Goal: Check status: Check status

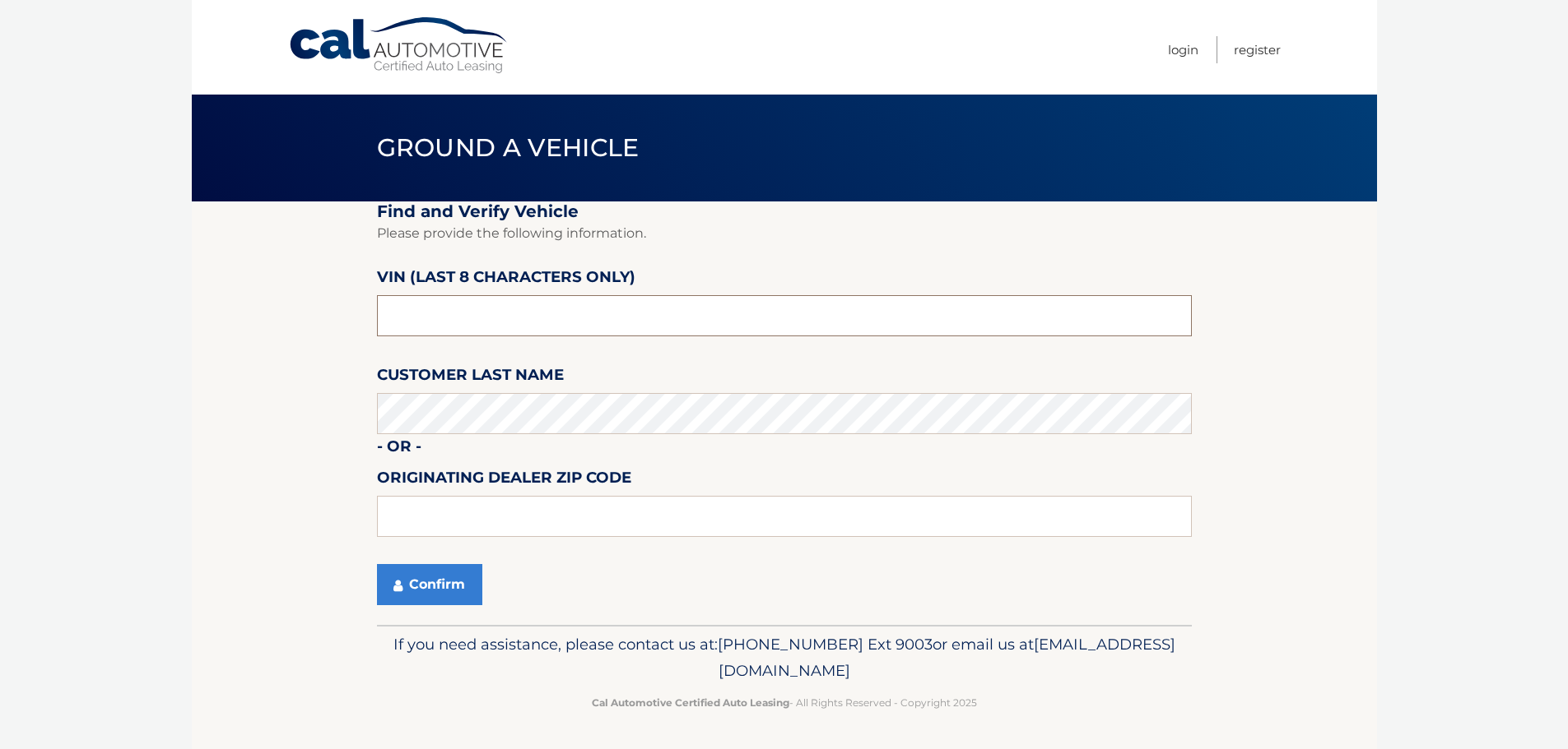
click at [629, 329] on input "text" at bounding box center [784, 315] width 815 height 41
click at [453, 312] on input "text" at bounding box center [784, 315] width 815 height 41
type input "NC202377"
click at [477, 506] on input "text" at bounding box center [784, 516] width 815 height 41
type input "15146"
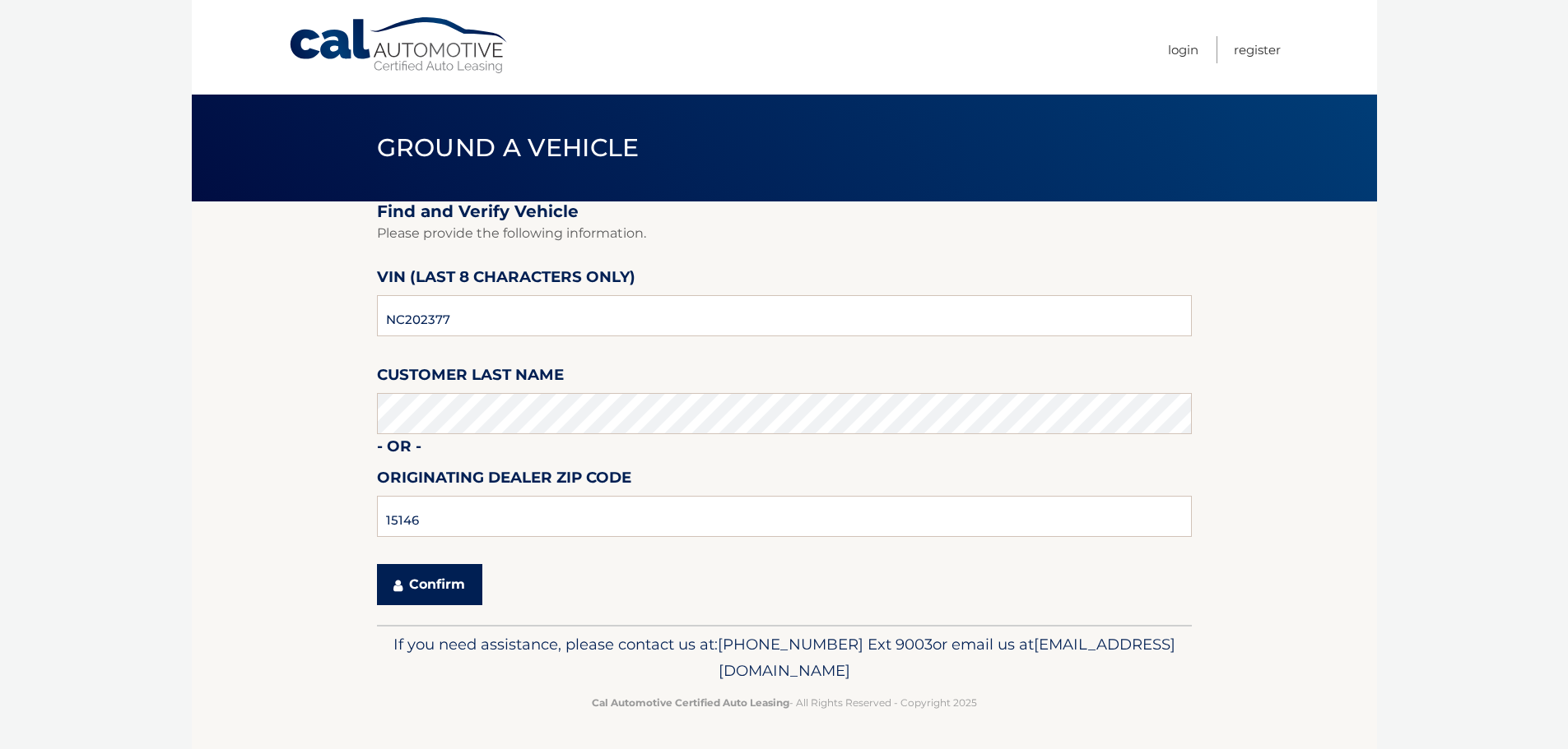
click at [428, 568] on button "Confirm" at bounding box center [429, 584] width 106 height 41
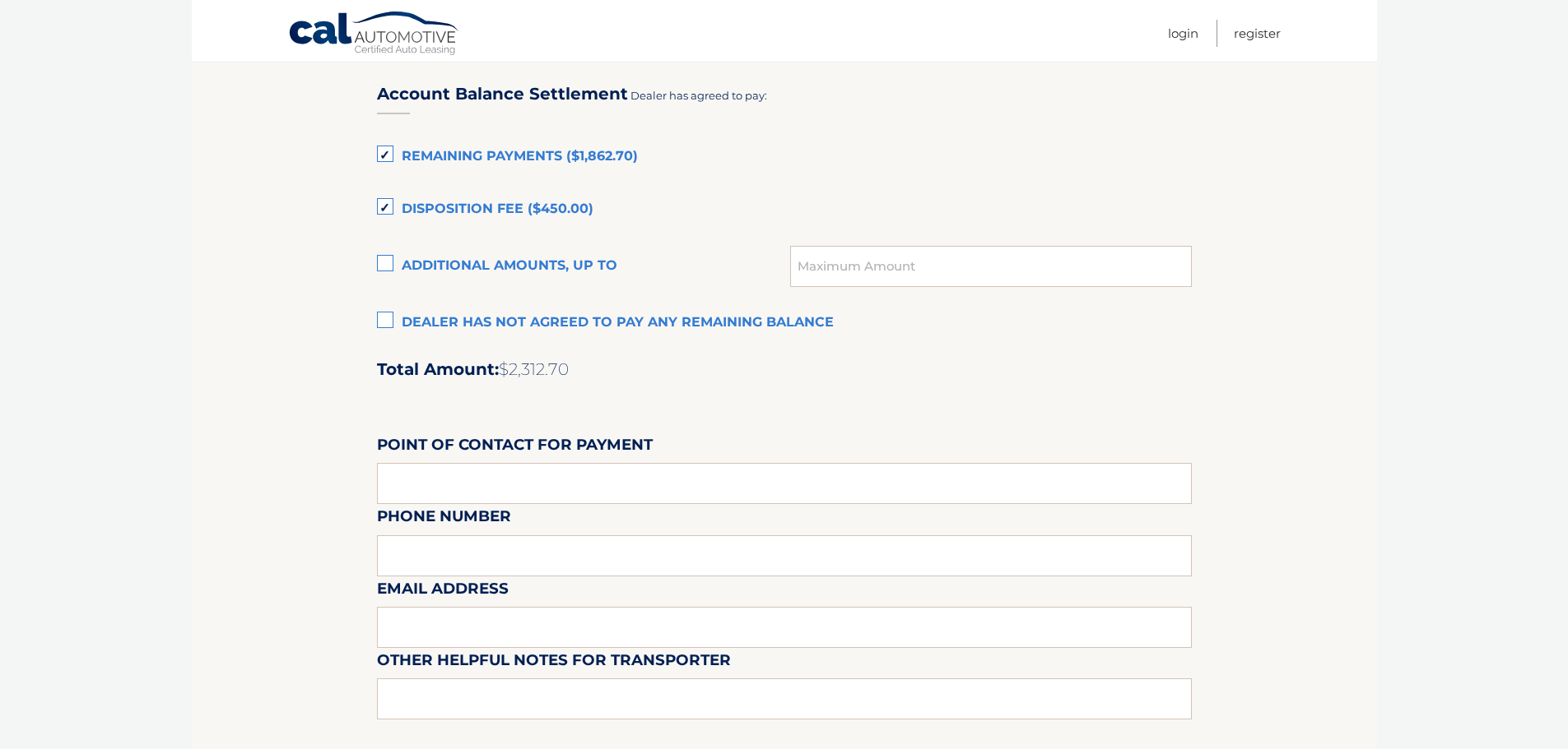
scroll to position [987, 0]
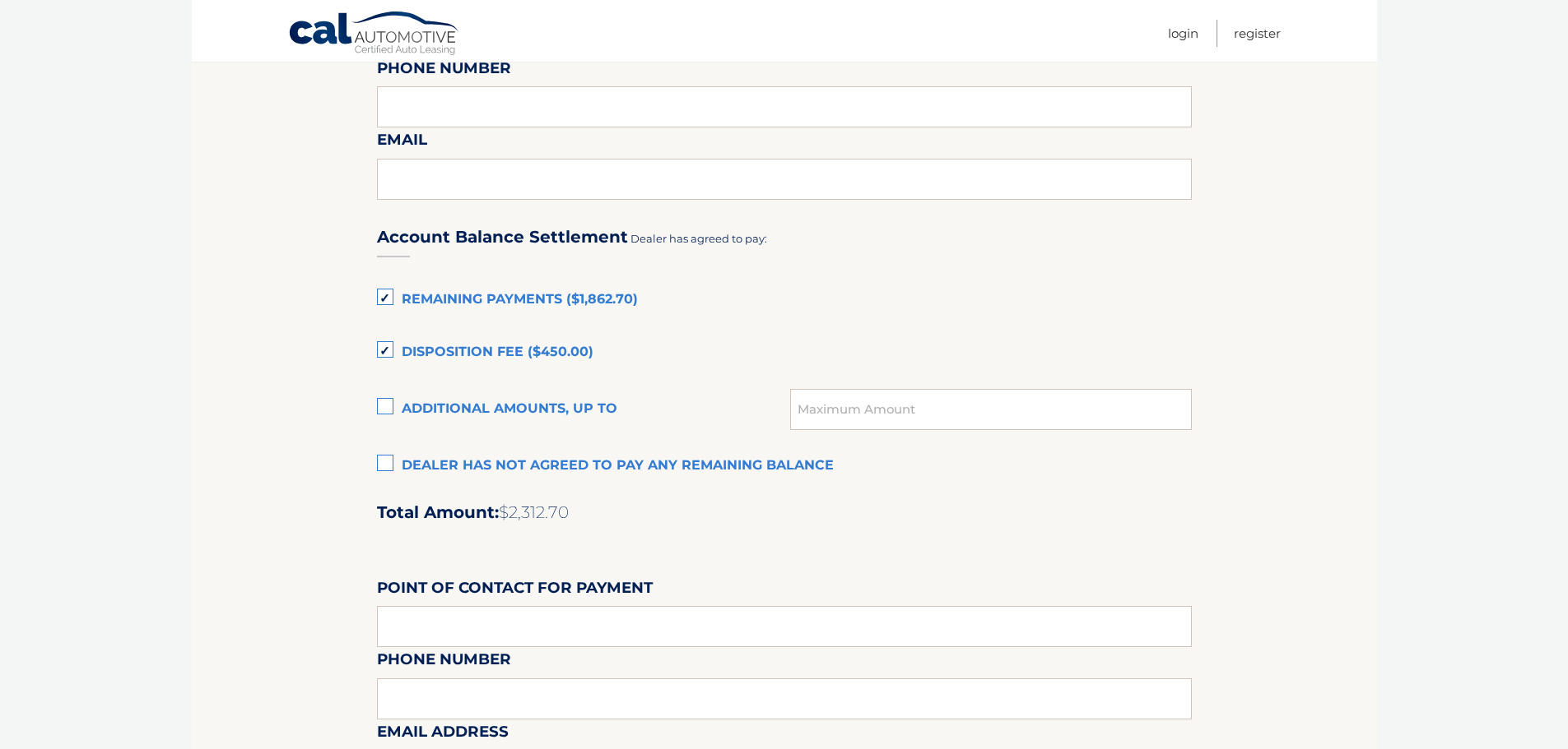
drag, startPoint x: 569, startPoint y: 505, endPoint x: 376, endPoint y: 295, distance: 285.2
click at [377, 295] on div "Account Balance Settlement Dealer has agreed to pay: Remaining Payments ($1,862…" at bounding box center [784, 571] width 815 height 730
click at [1281, 498] on section "Maturity Date: 01/27/2026 Or, click here to be directed to a quote for dealer p…" at bounding box center [784, 116] width 1185 height 1802
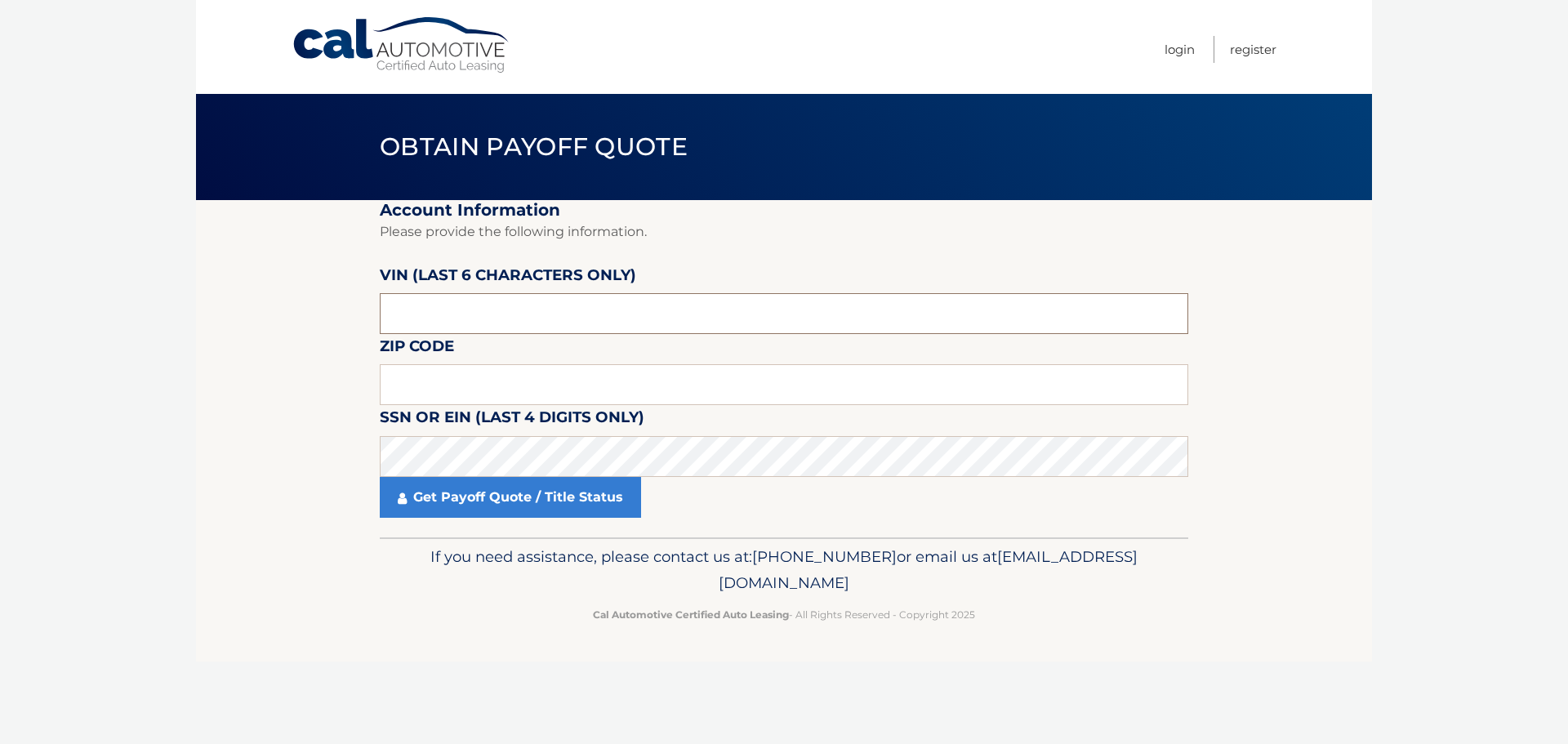
click at [450, 320] on input "text" at bounding box center [784, 313] width 809 height 40
type input "202377"
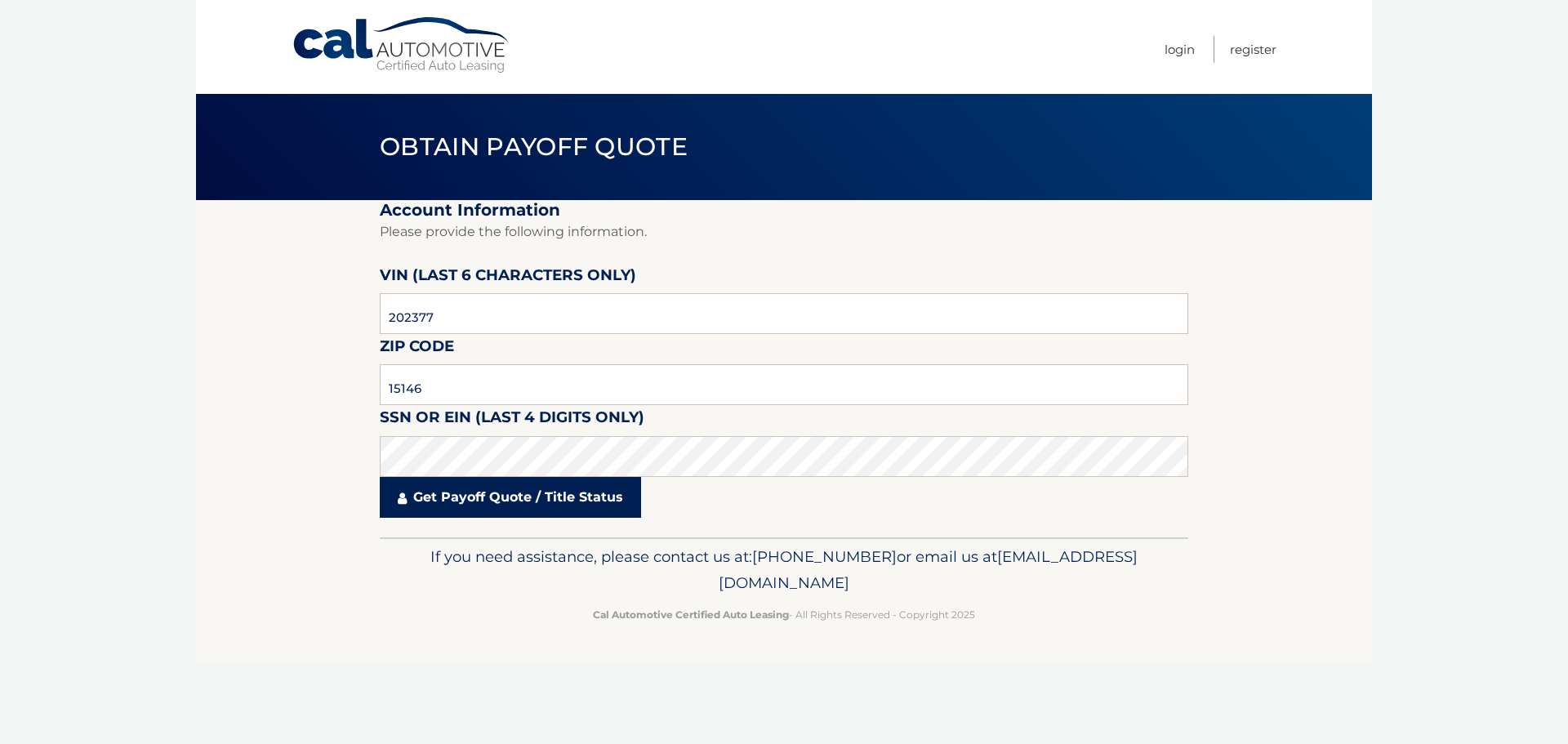
click at [489, 496] on link "Get Payoff Quote / Title Status" at bounding box center [510, 497] width 262 height 40
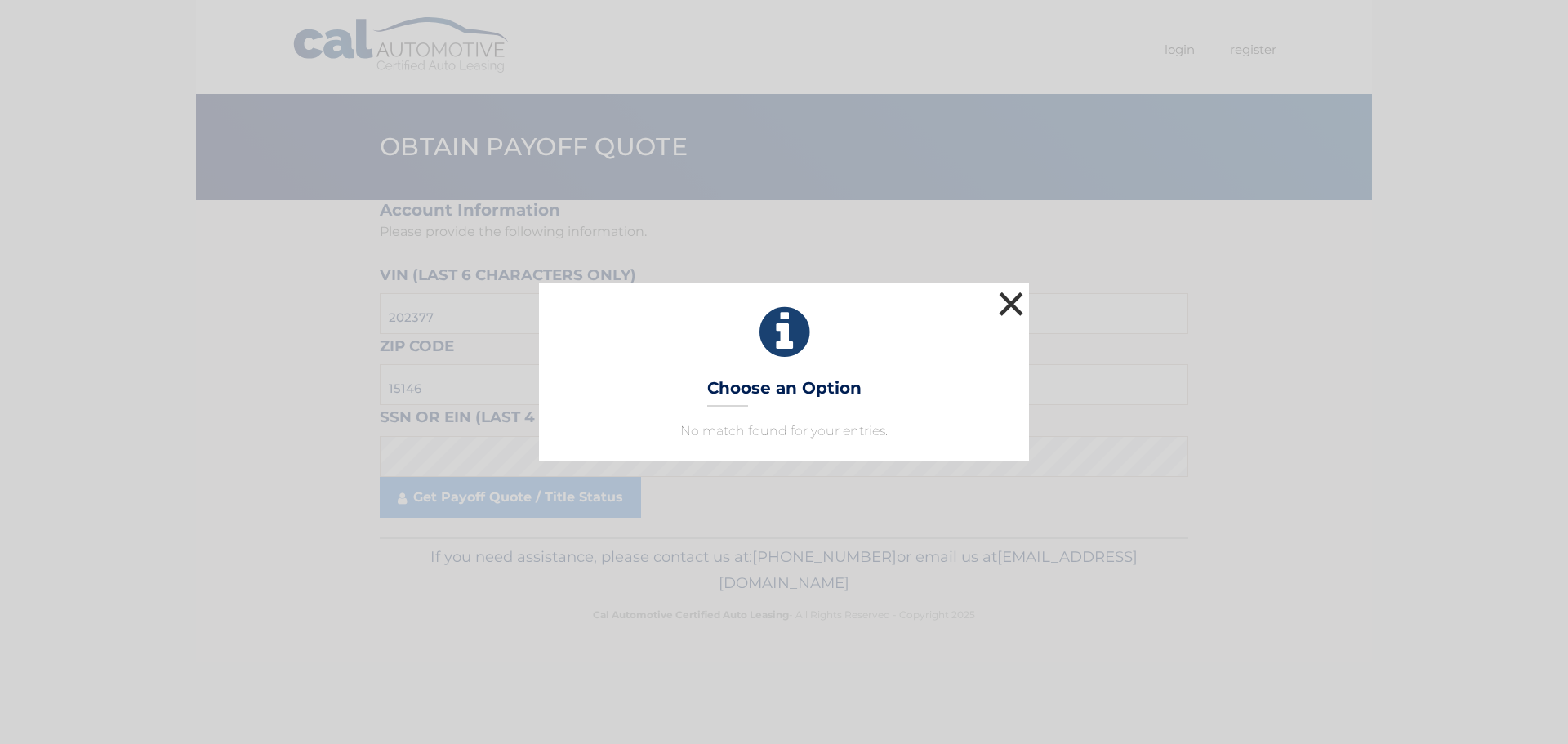
click at [1013, 301] on button "×" at bounding box center [1011, 304] width 33 height 33
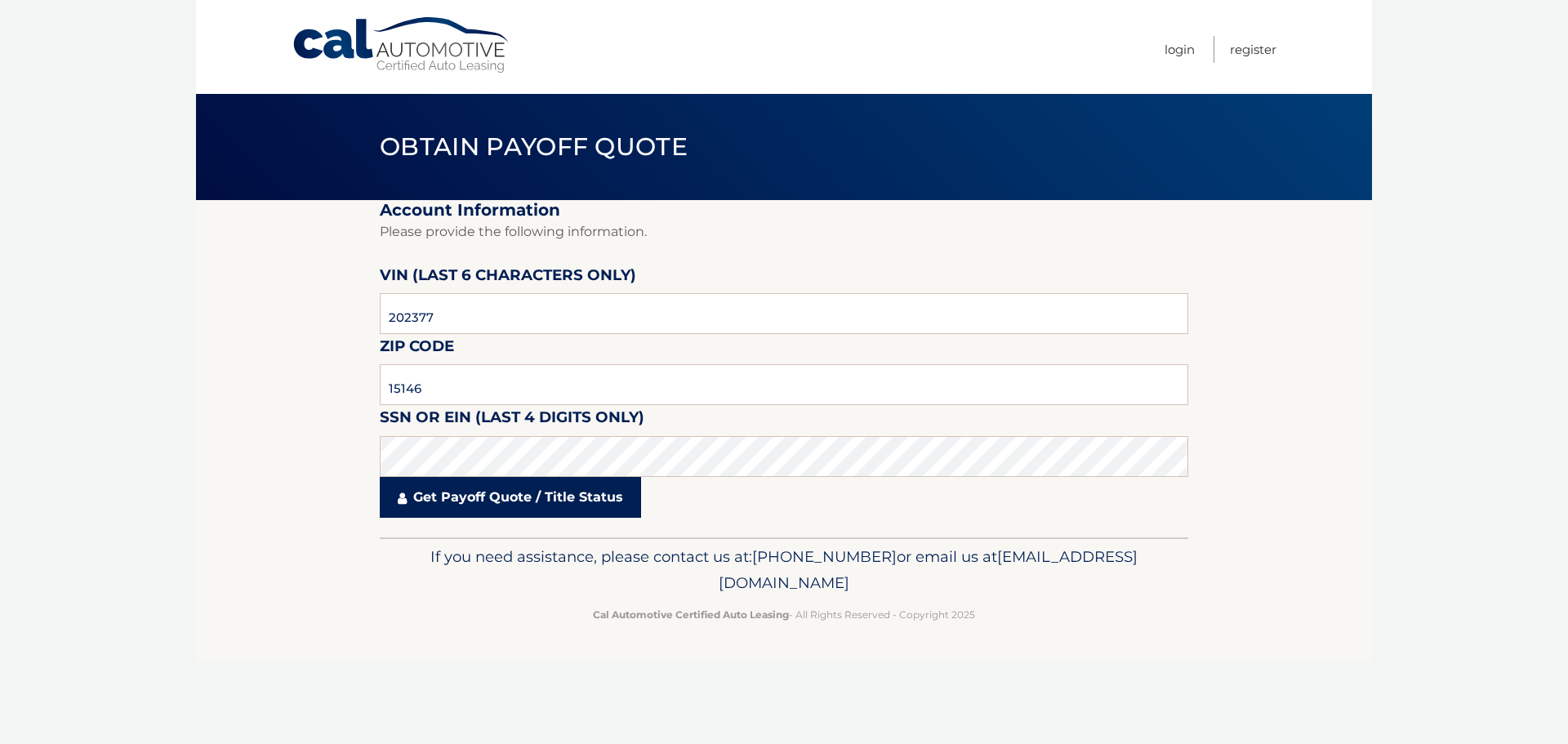
click at [518, 498] on link "Get Payoff Quote / Title Status" at bounding box center [510, 497] width 262 height 40
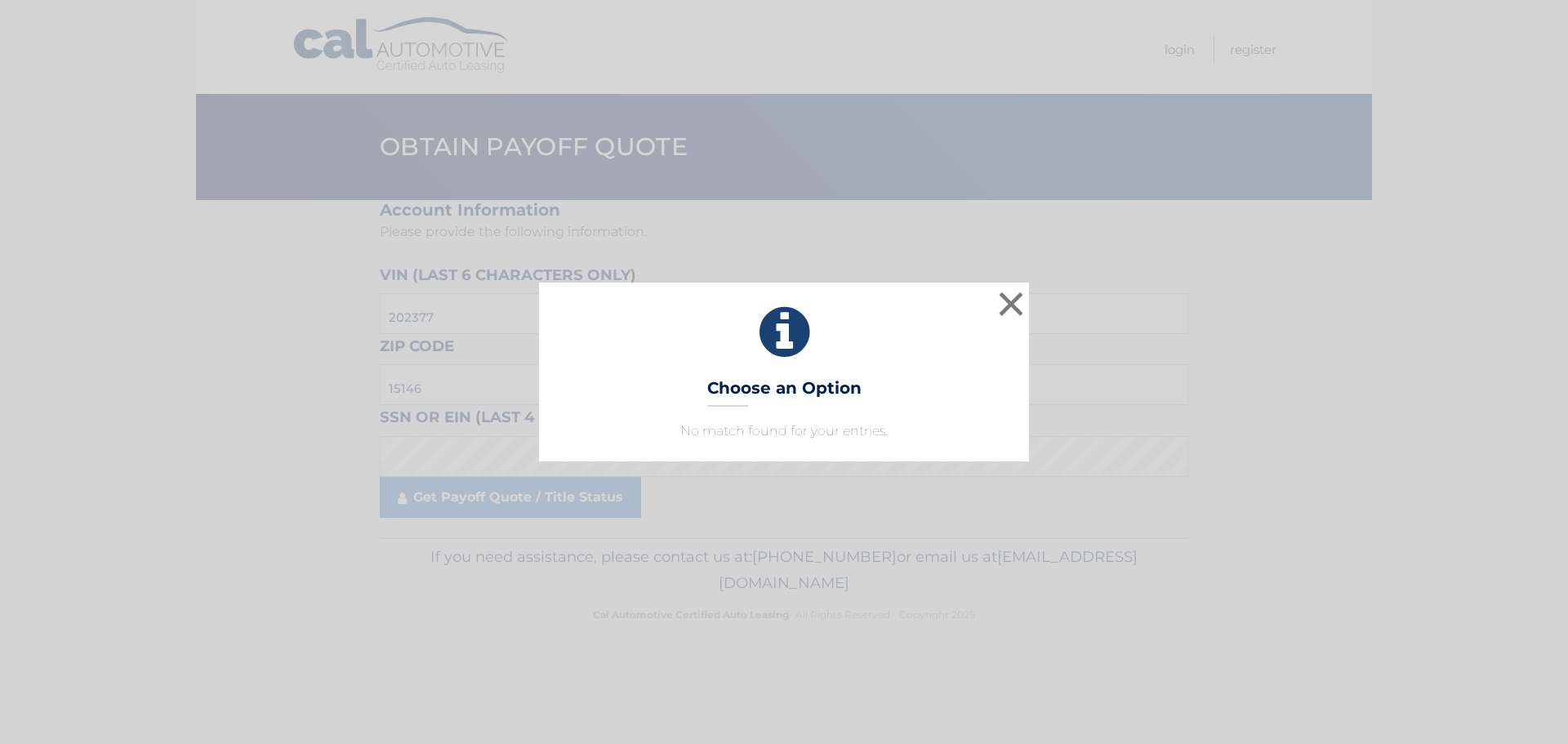
click at [737, 396] on h3 "Choose an Option" at bounding box center [784, 392] width 154 height 29
click at [1018, 297] on button "×" at bounding box center [1011, 304] width 33 height 33
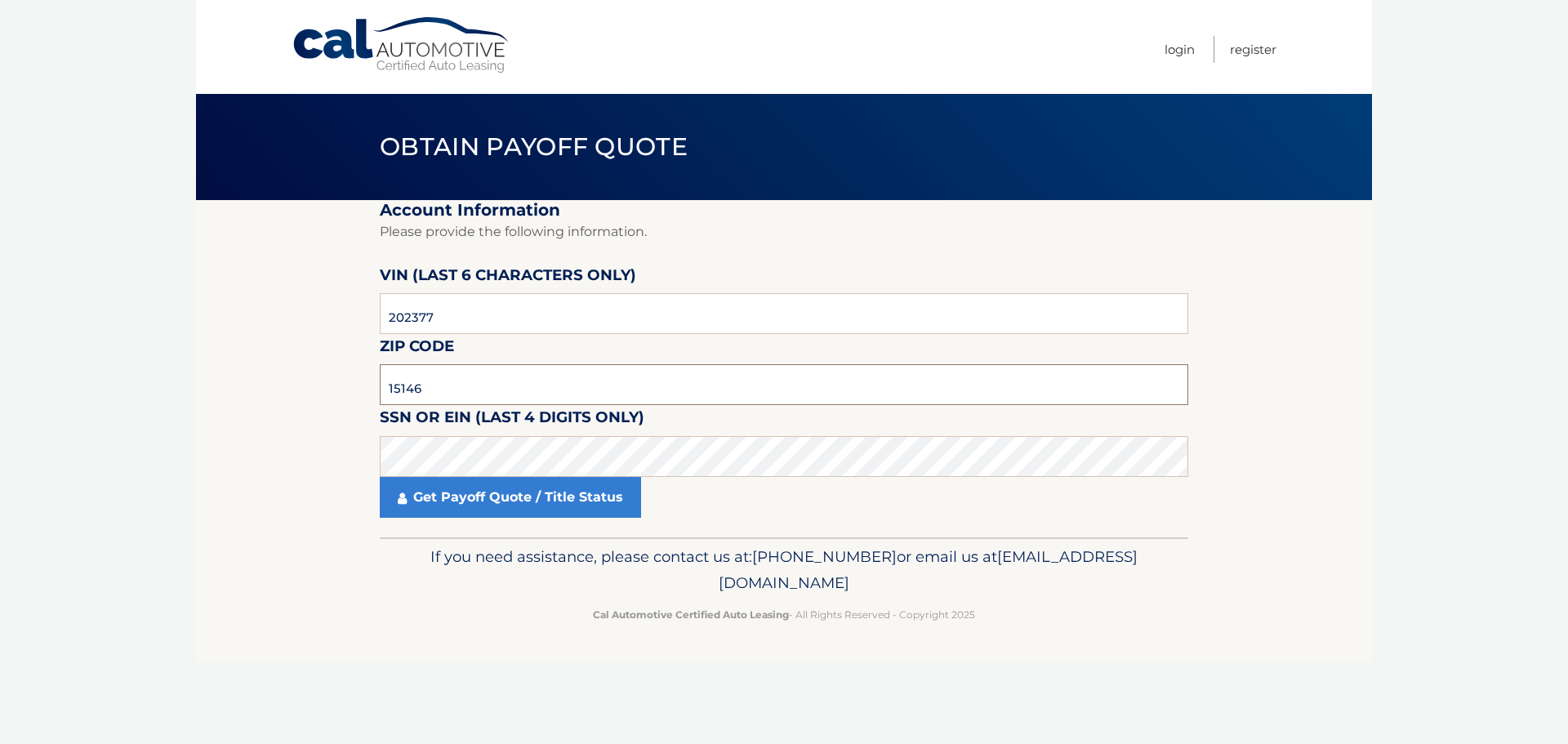
click at [499, 391] on input "15146" at bounding box center [784, 384] width 809 height 40
click at [447, 378] on input "15146" at bounding box center [784, 384] width 809 height 40
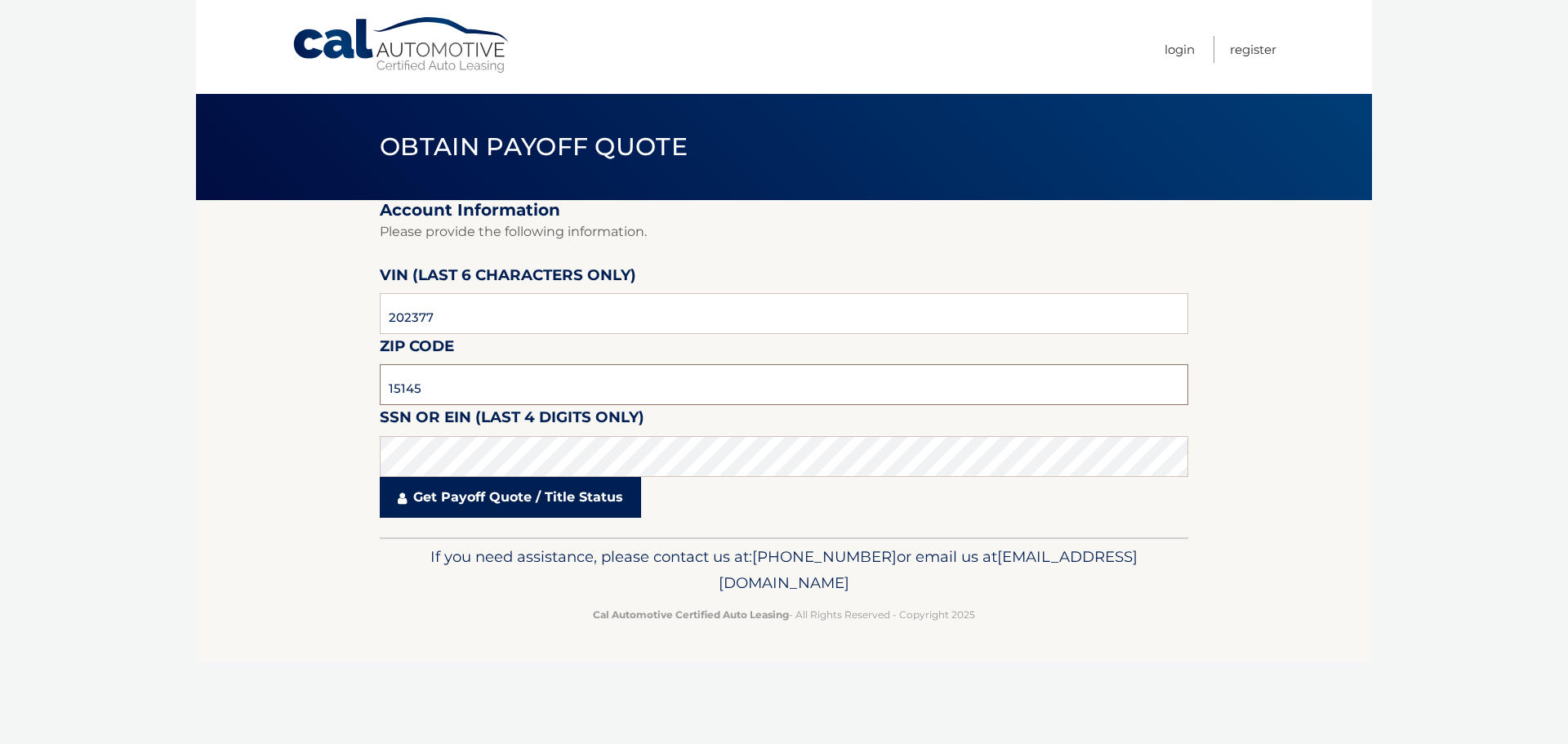
type input "15145"
click at [475, 505] on link "Get Payoff Quote / Title Status" at bounding box center [510, 497] width 262 height 40
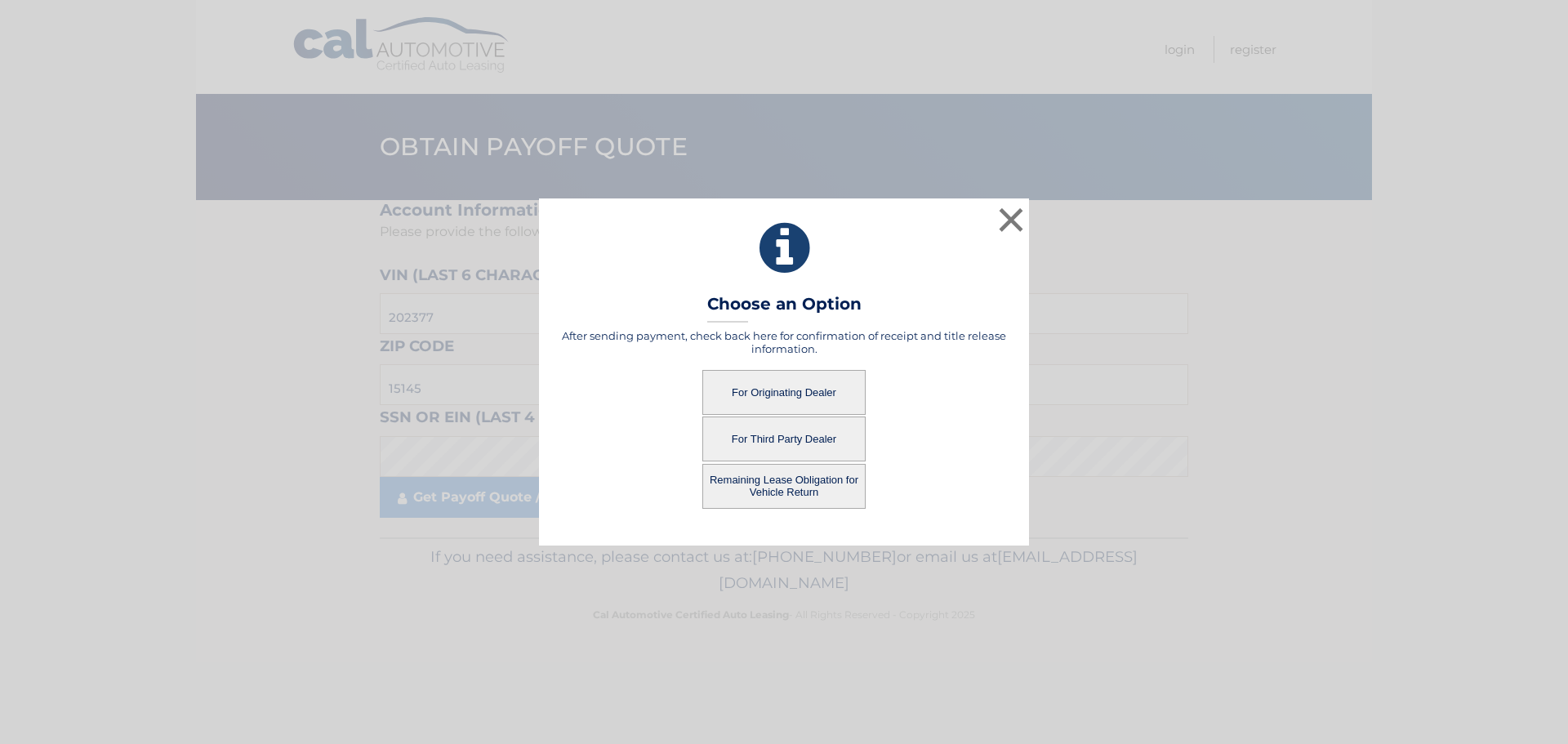
click at [750, 395] on button "For Originating Dealer" at bounding box center [784, 392] width 163 height 45
click at [1562, 509] on div "× Choose an Option After sending payment, check back here for confirmation of r…" at bounding box center [784, 372] width 1568 height 744
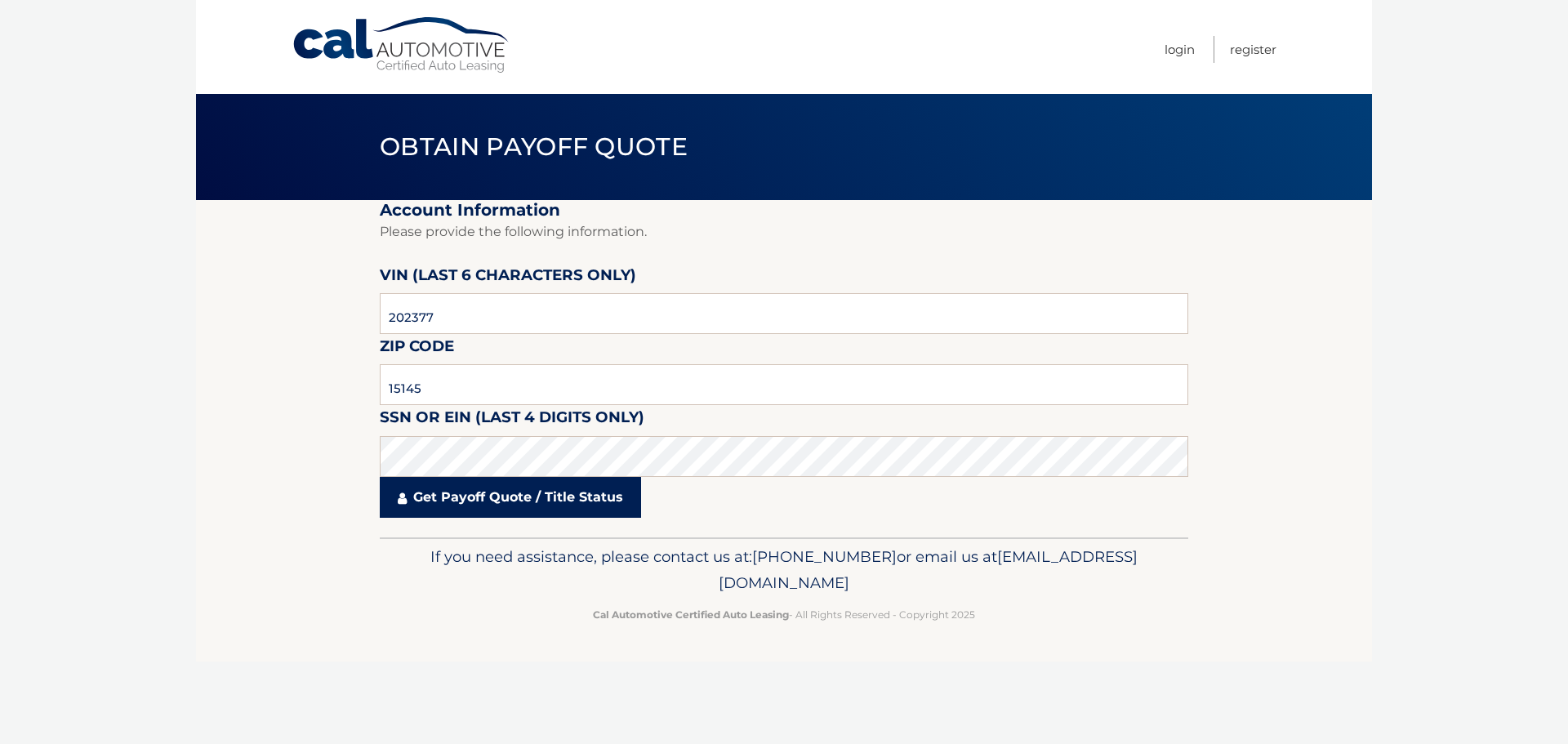
click at [482, 515] on link "Get Payoff Quote / Title Status" at bounding box center [510, 497] width 262 height 40
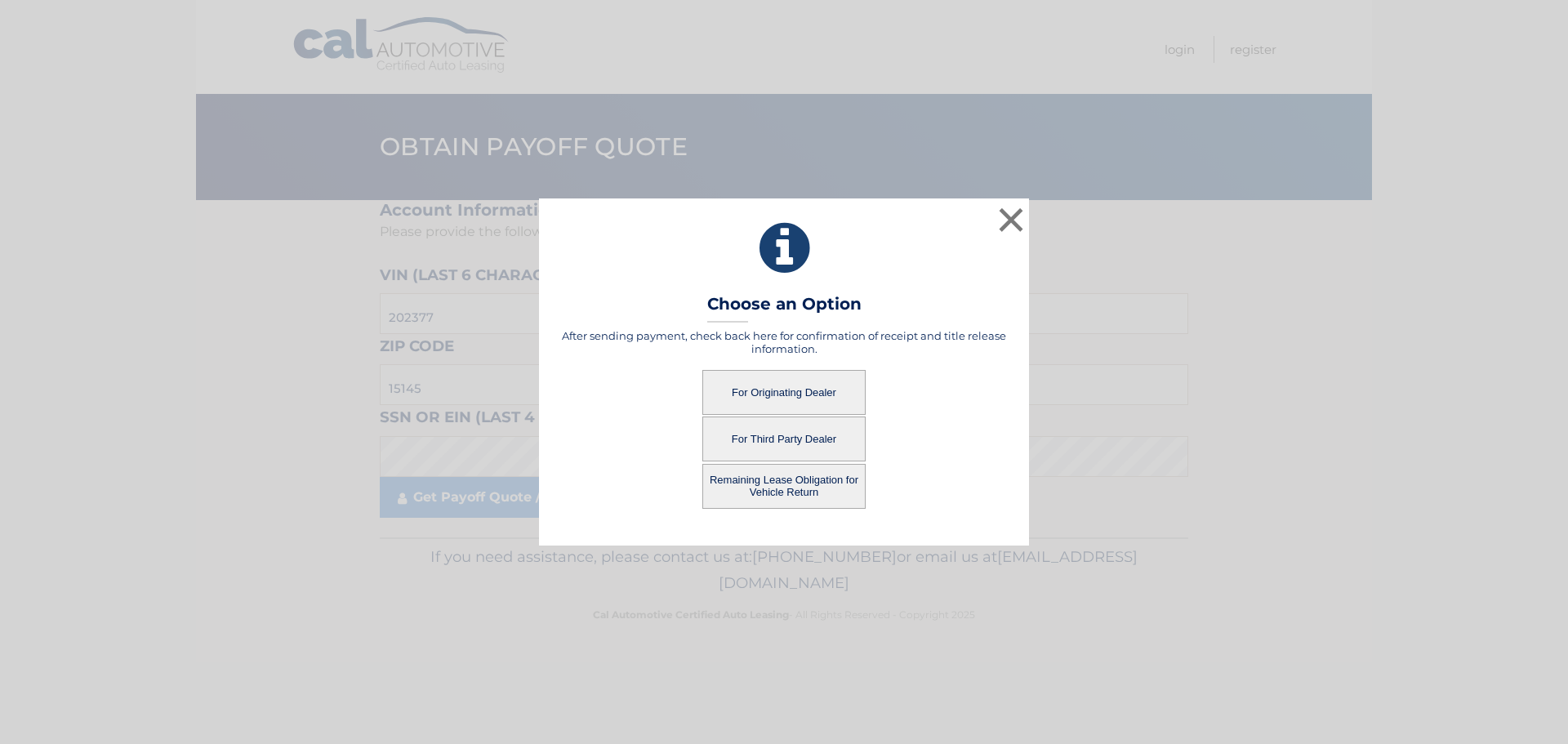
click at [779, 392] on button "For Originating Dealer" at bounding box center [784, 392] width 163 height 45
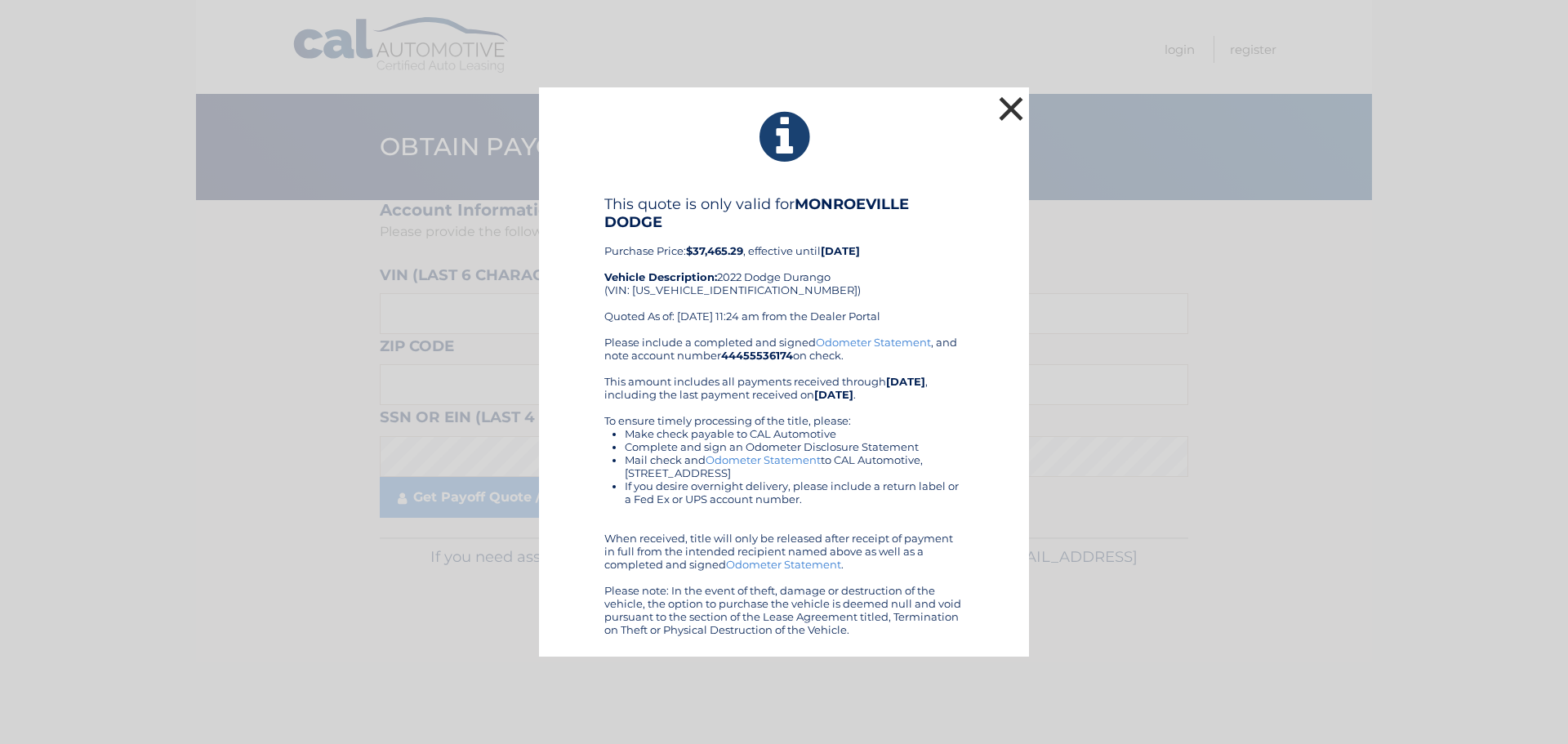
click at [1006, 110] on button "×" at bounding box center [1011, 109] width 33 height 33
